Goal: Find specific page/section: Find specific page/section

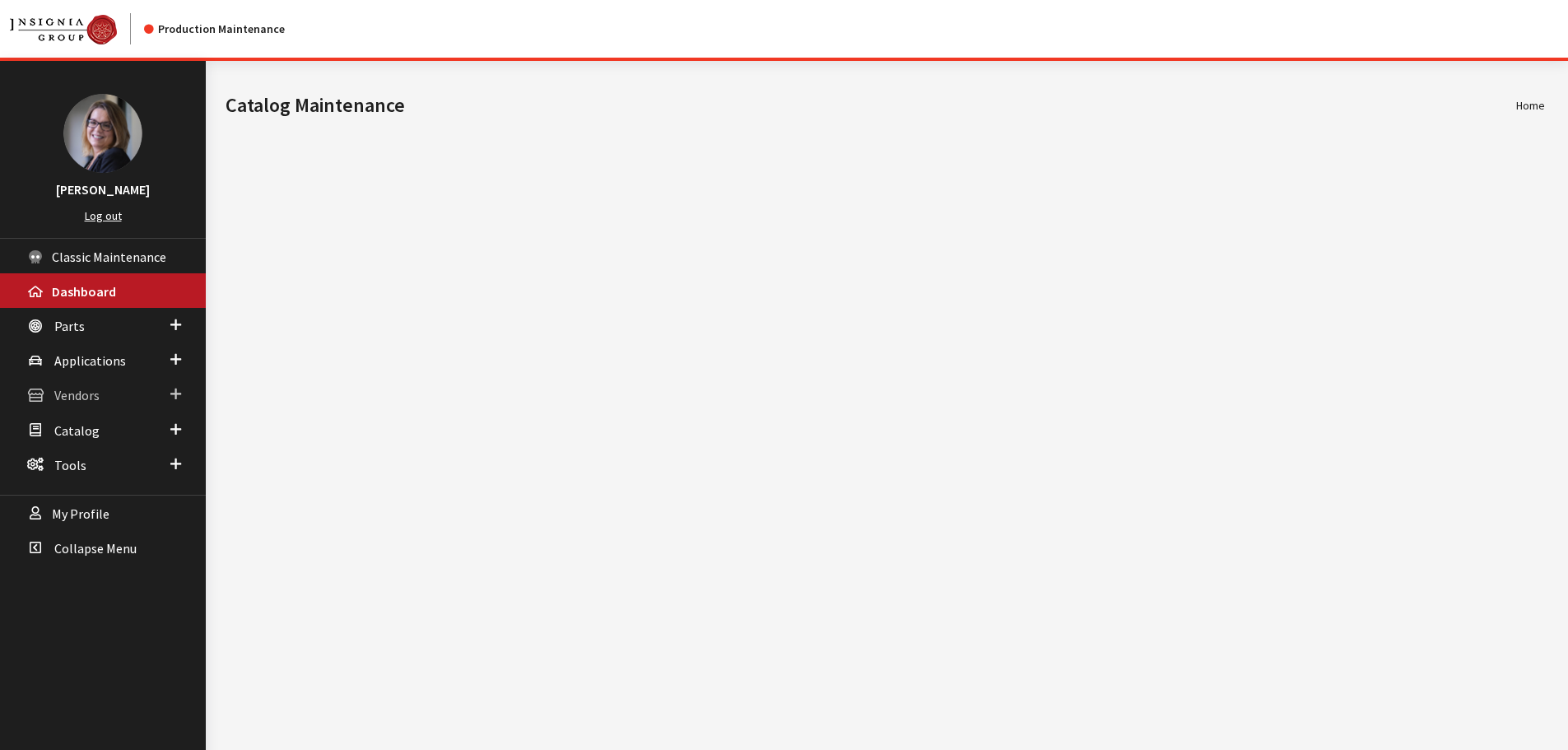
click at [170, 394] on span at bounding box center [175, 395] width 11 height 21
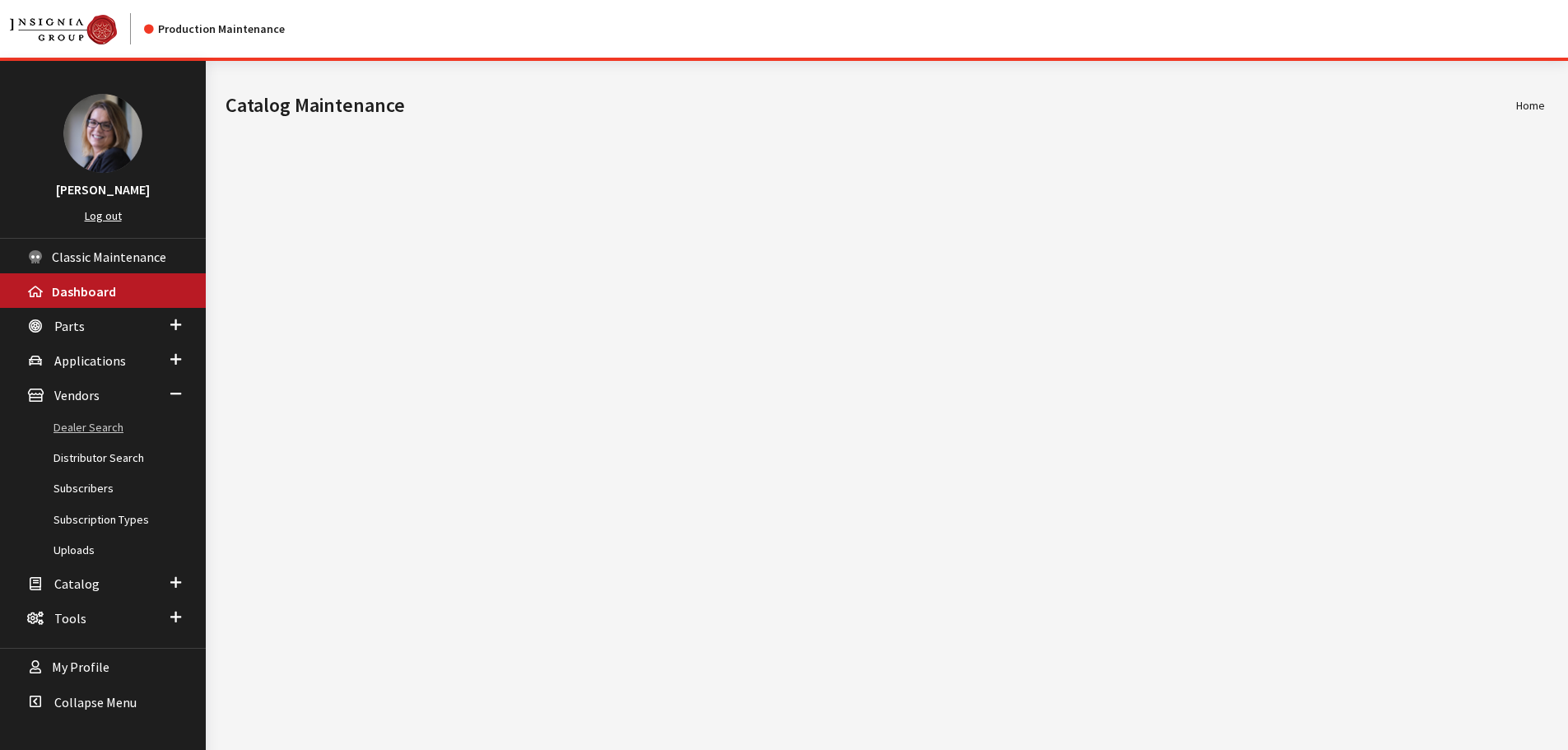
click at [109, 417] on link "Dealer Search" at bounding box center [103, 427] width 206 height 31
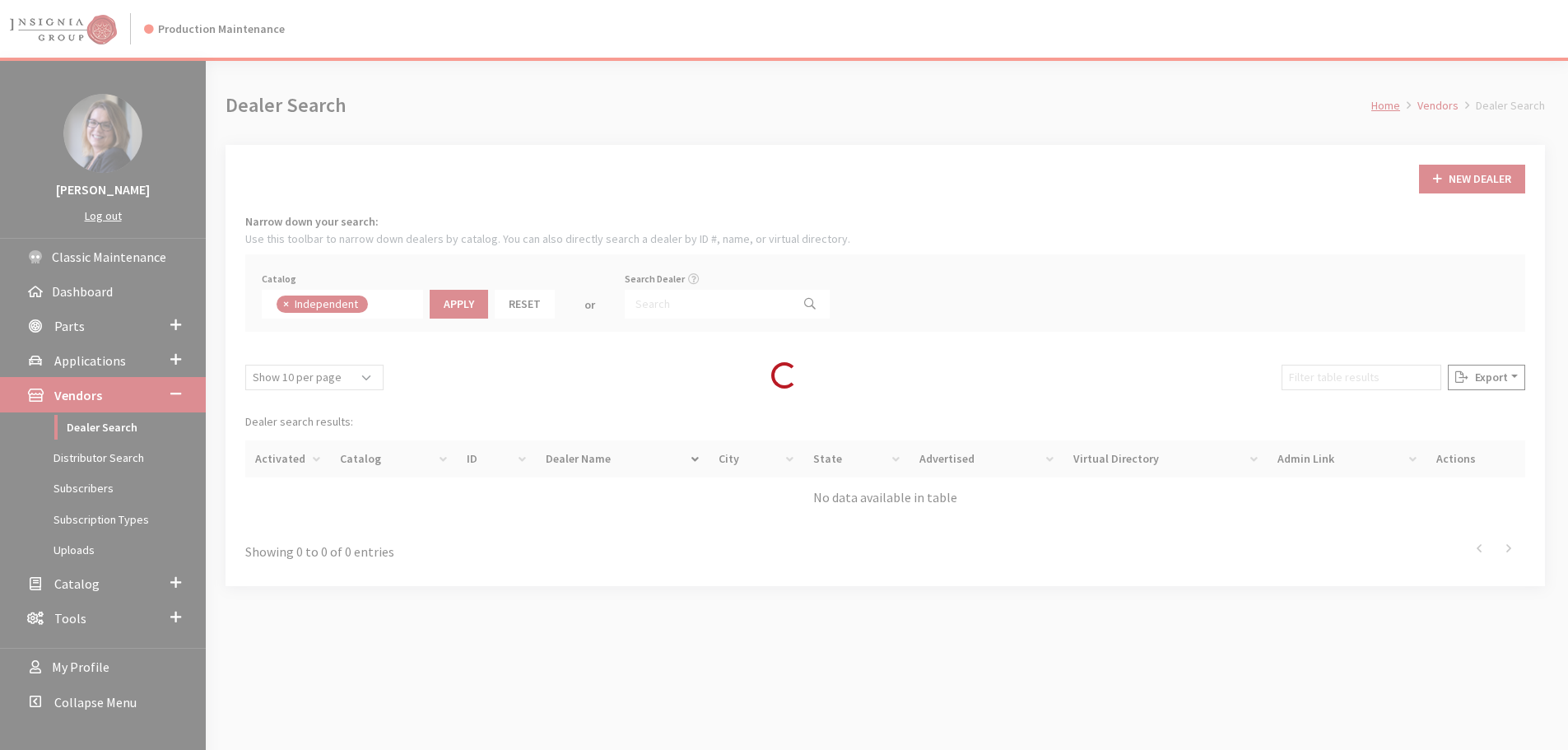
scroll to position [120, 0]
click at [679, 310] on div "Loading..." at bounding box center [784, 375] width 1568 height 750
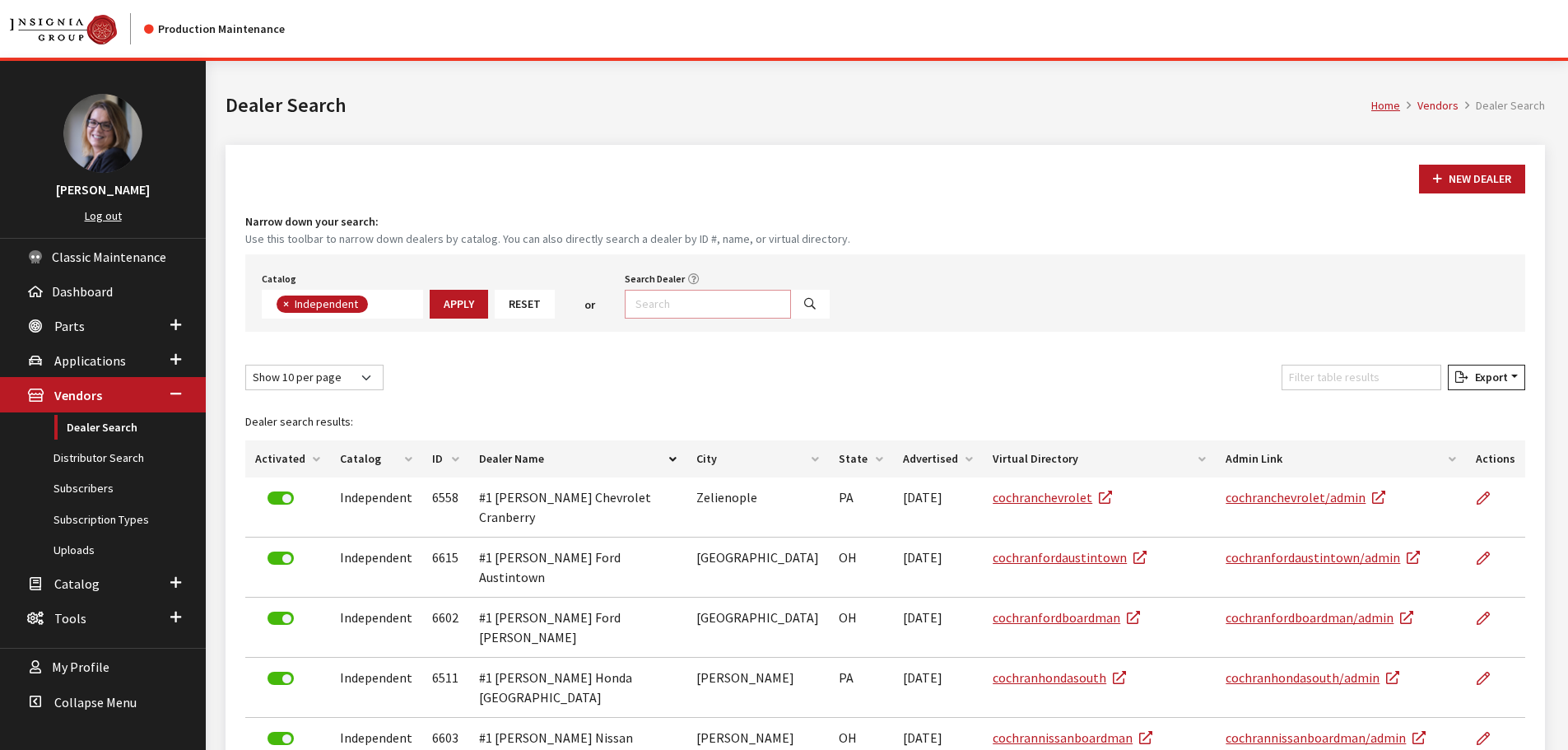
click at [692, 301] on input "Search Dealer" at bounding box center [707, 304] width 167 height 29
type input "volvo%"
select select
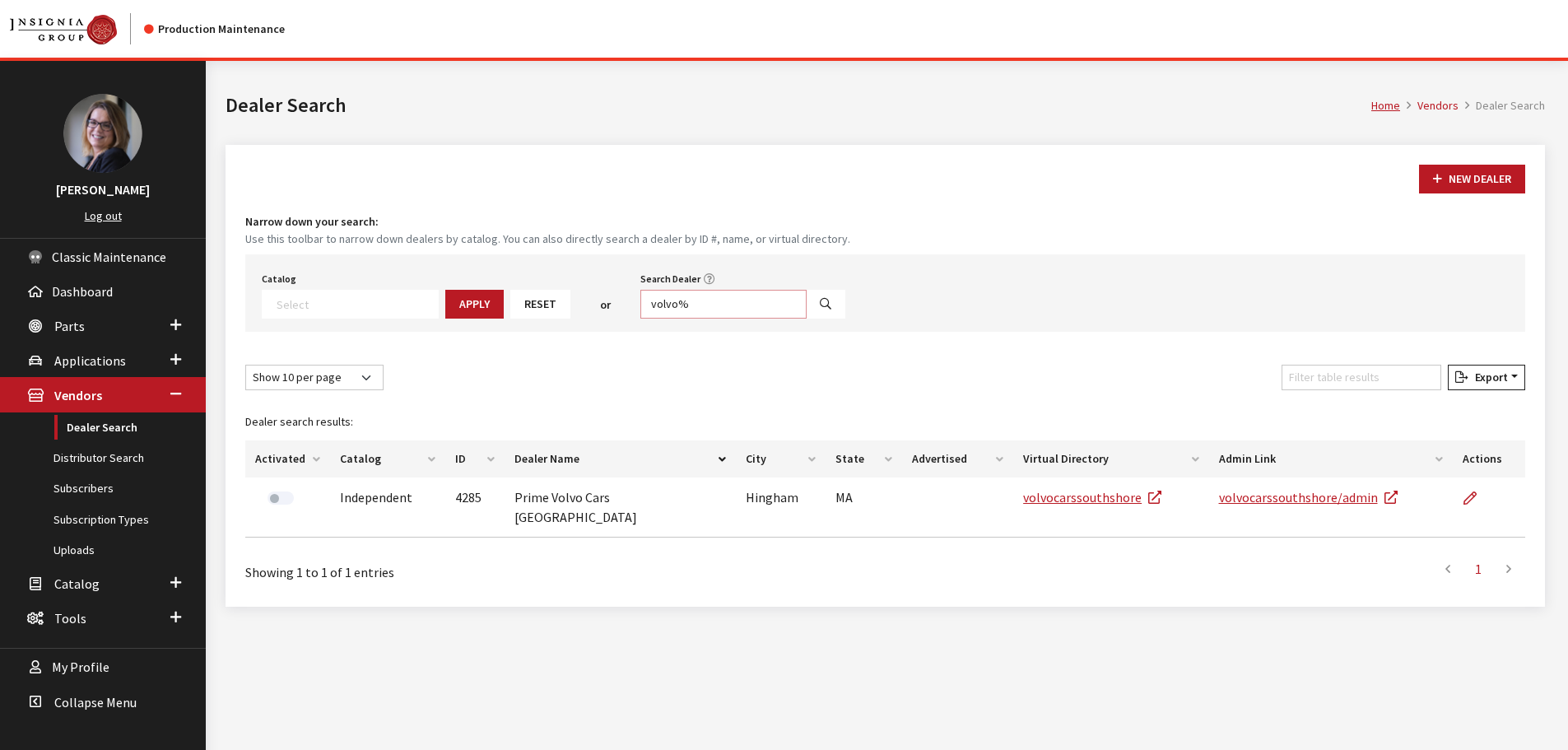
drag, startPoint x: 697, startPoint y: 301, endPoint x: 578, endPoint y: 304, distance: 119.0
click at [578, 304] on div "Catalog Acura Alfa Romeo Audi Bentley BMW Chrysler DoubleTake Ford GM Honda Hyu…" at bounding box center [886, 293] width 1280 height 77
